Goal: Task Accomplishment & Management: Use online tool/utility

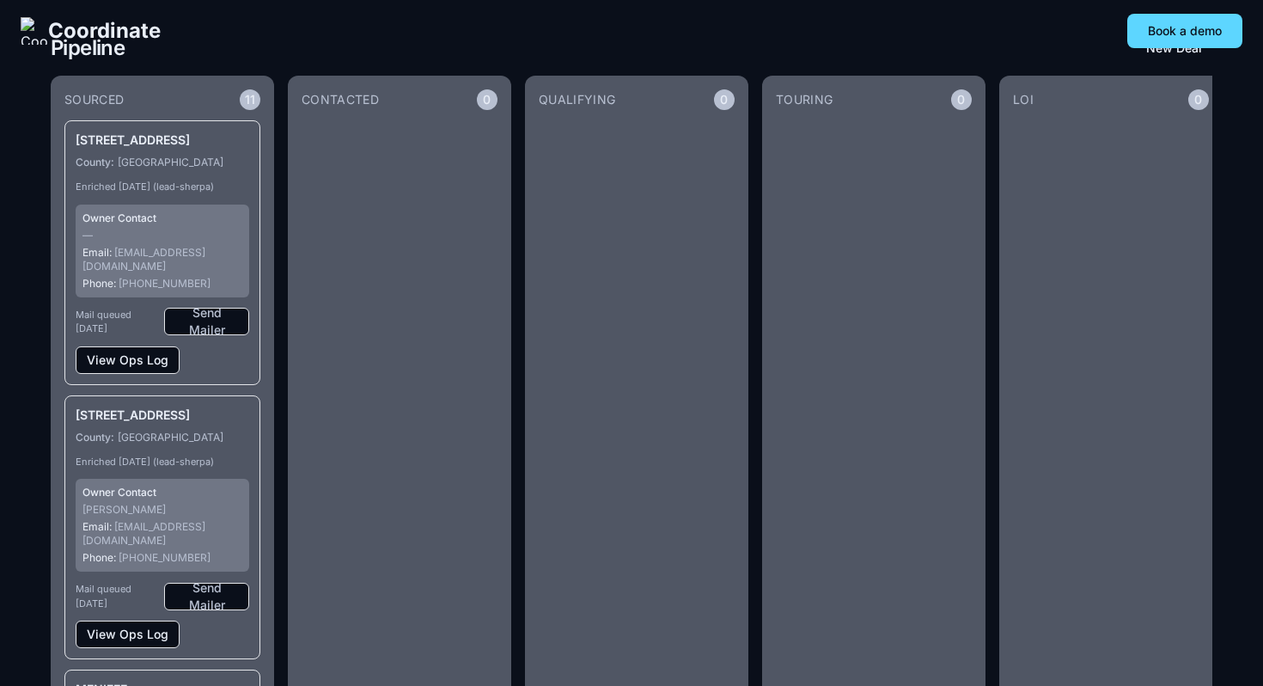
click at [113, 31] on span "Coordinate" at bounding box center [104, 30] width 113 height 27
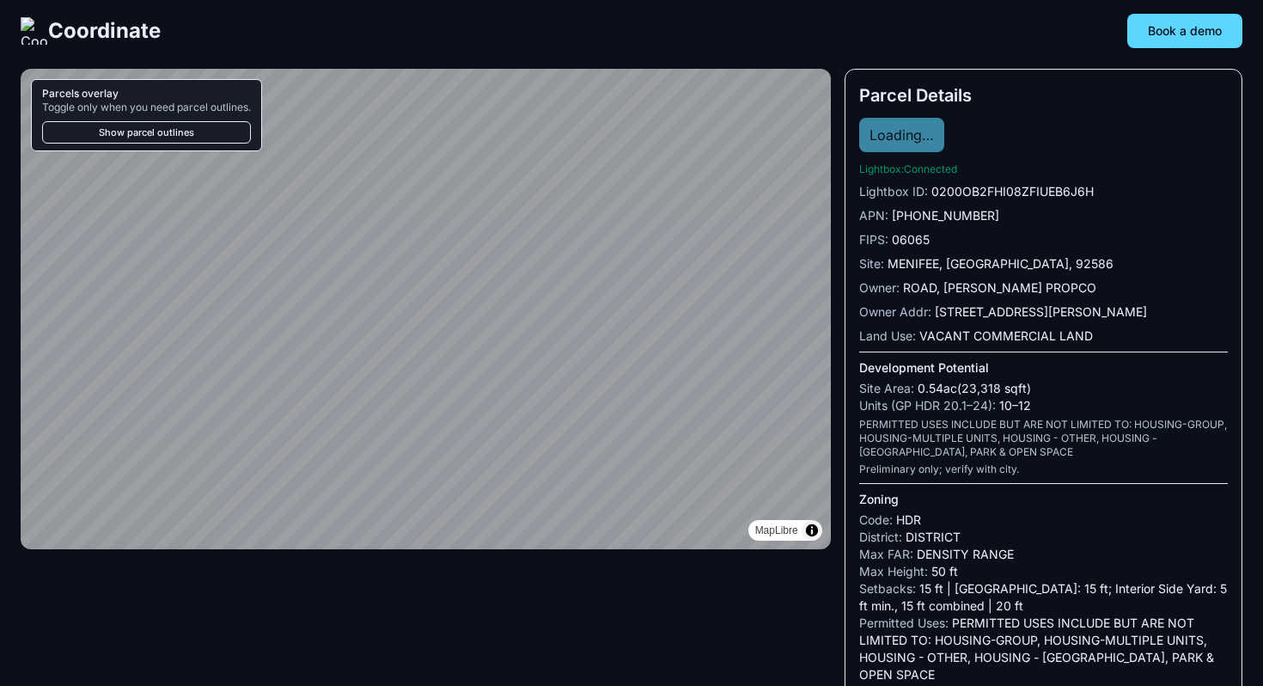
click at [131, 132] on button "Show parcel outlines" at bounding box center [146, 132] width 209 height 22
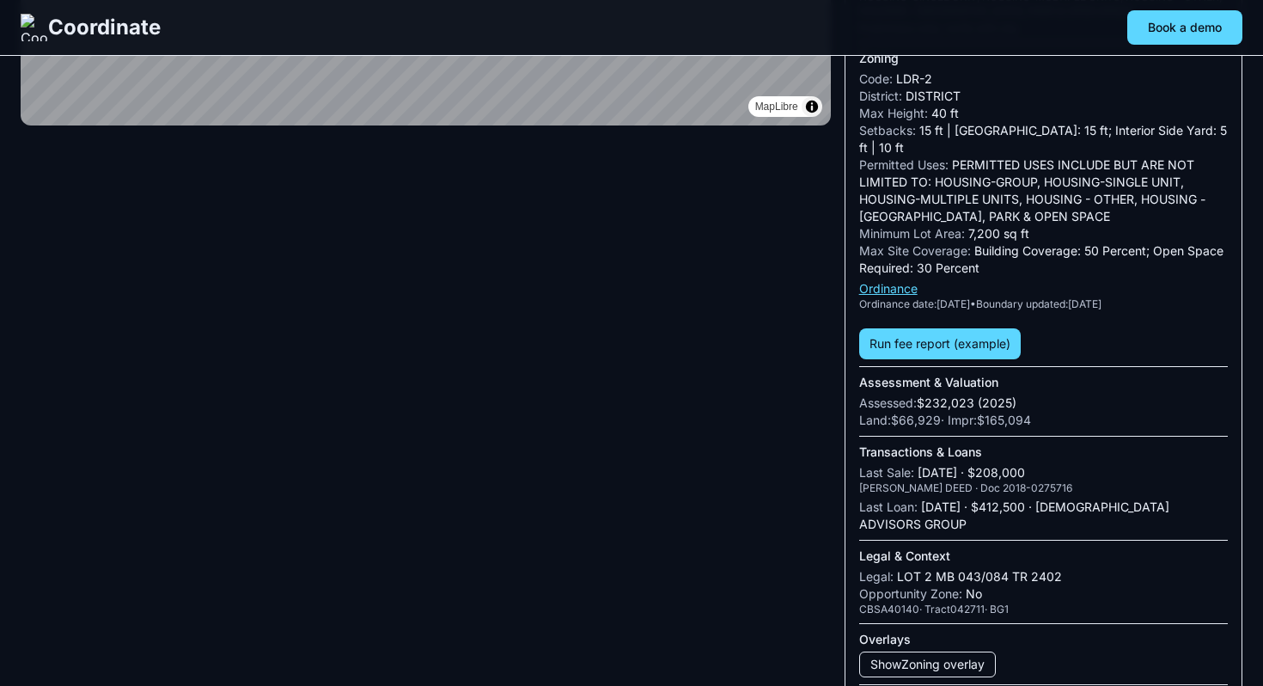
scroll to position [523, 0]
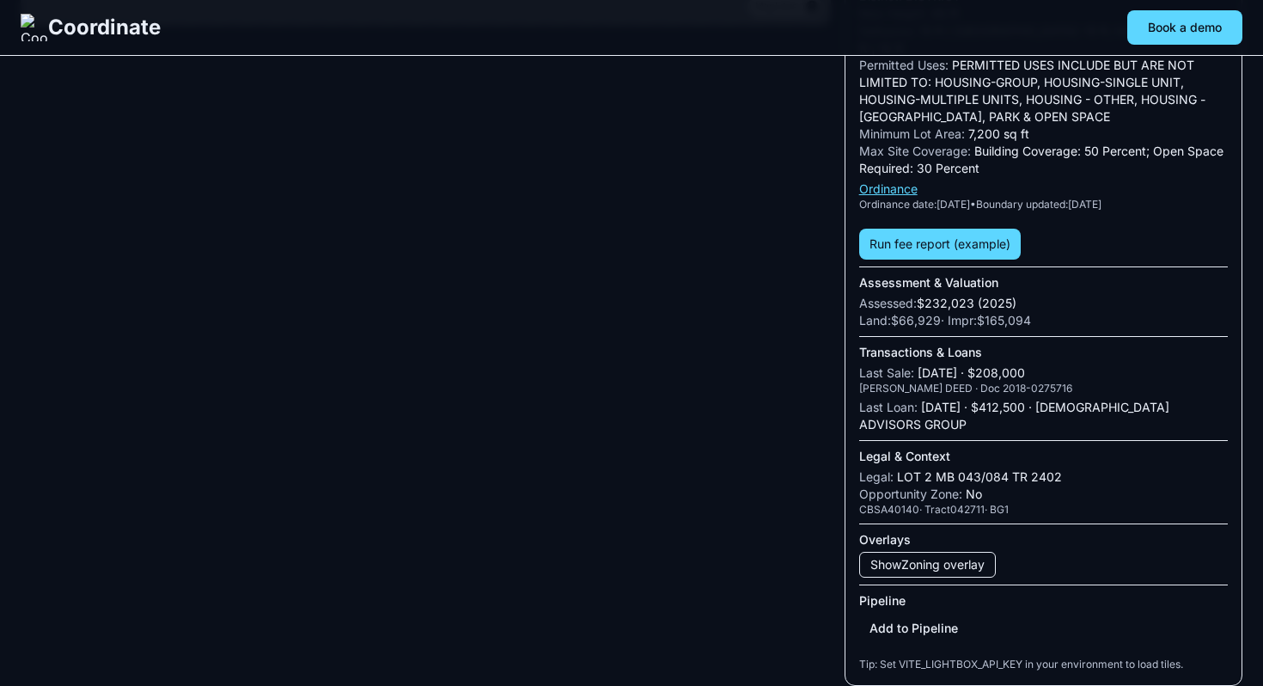
click at [968, 565] on button "Show Zoning overlay" at bounding box center [927, 565] width 137 height 26
click at [925, 626] on button "Add to Pipeline" at bounding box center [913, 628] width 109 height 31
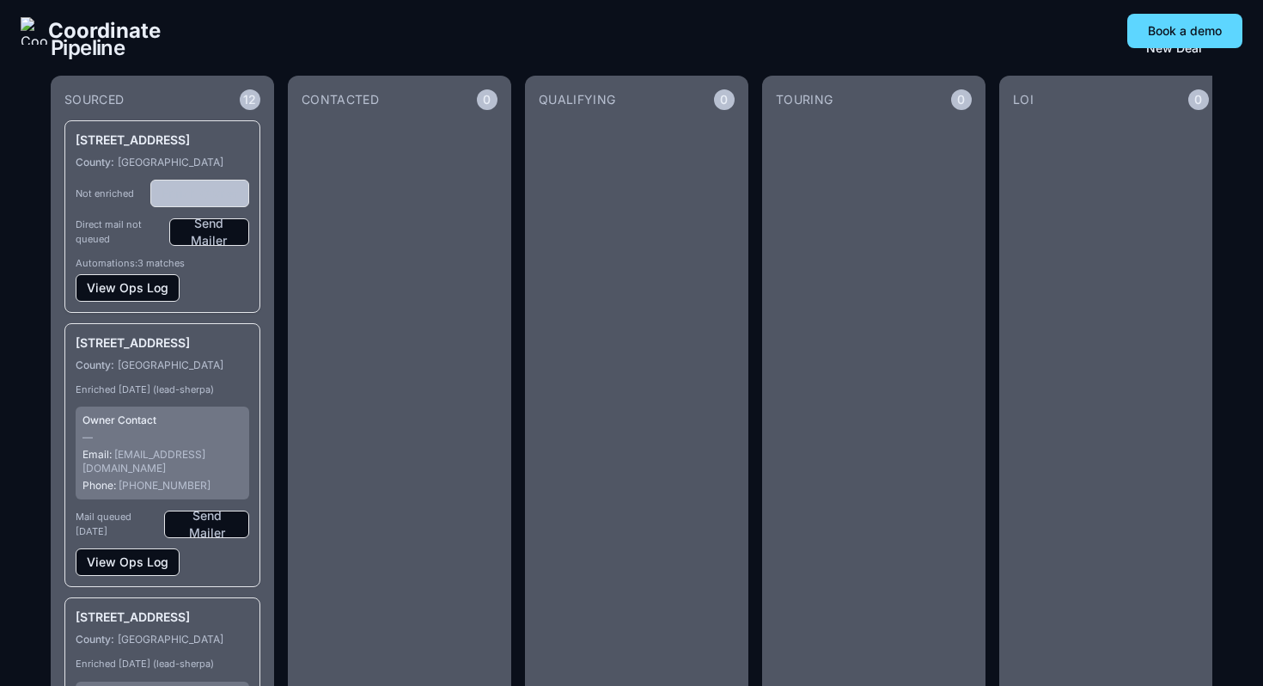
click at [223, 207] on button "Enrich Owner" at bounding box center [199, 193] width 99 height 27
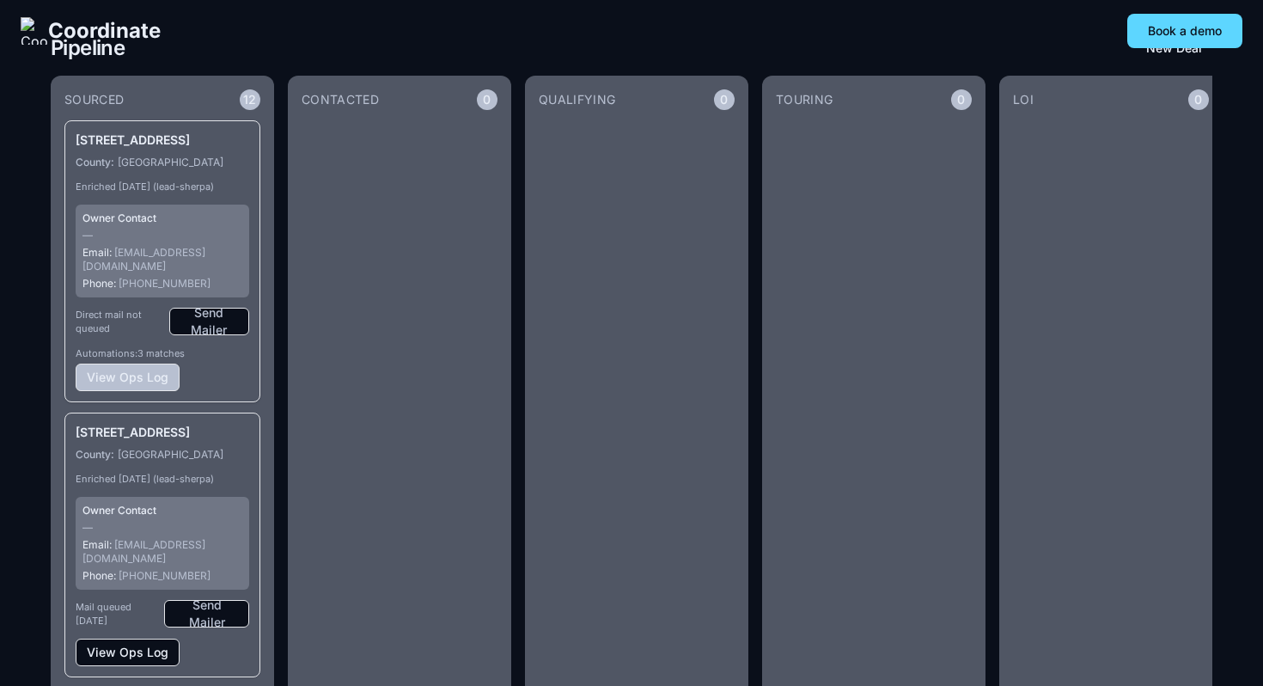
click at [158, 368] on button "View Ops Log" at bounding box center [128, 376] width 104 height 27
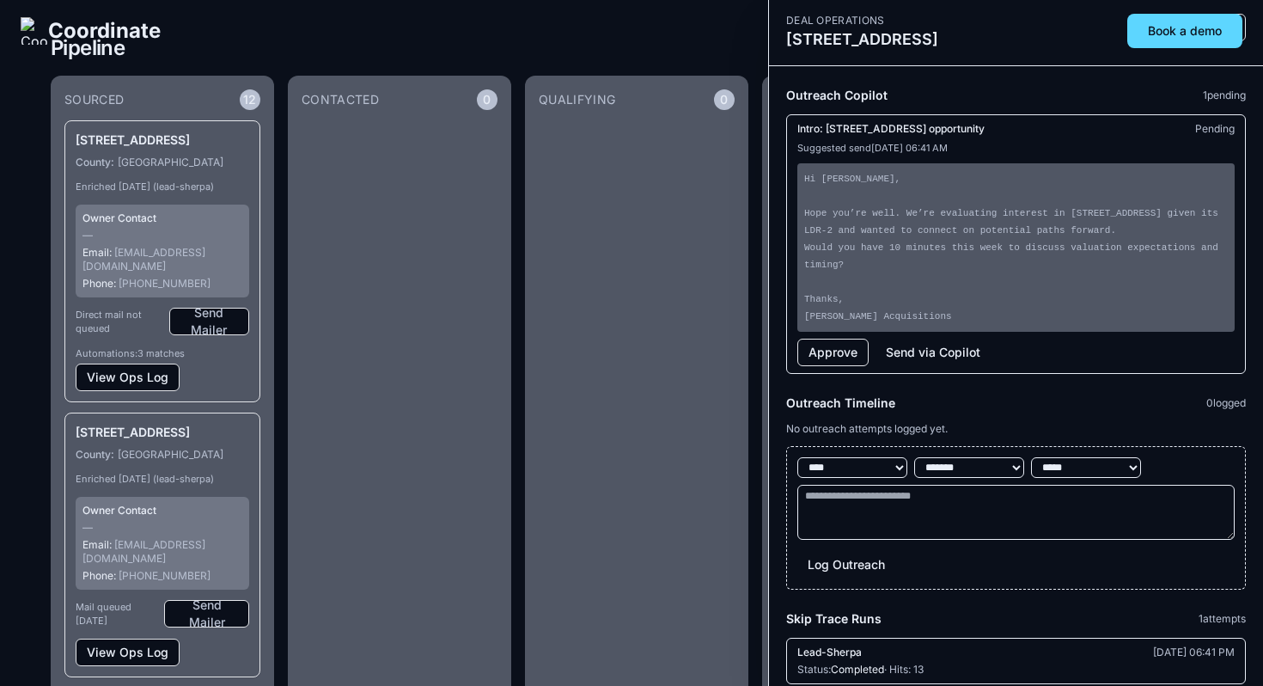
click at [895, 366] on button "Send via Copilot" at bounding box center [933, 352] width 115 height 27
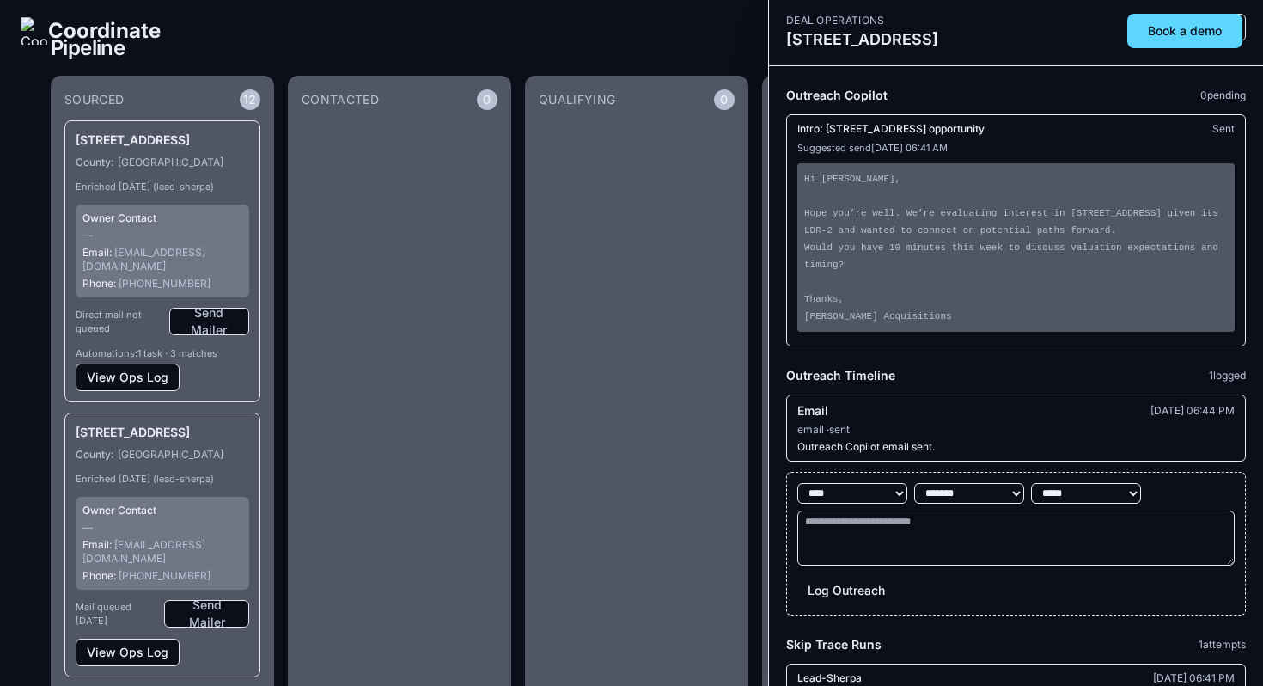
click at [898, 264] on pre "Hi BRODY, PAUL, Hope you’re well. We’re evaluating interest in 27030 WENTWORTH …" at bounding box center [1015, 247] width 437 height 168
